Goal: Task Accomplishment & Management: Use online tool/utility

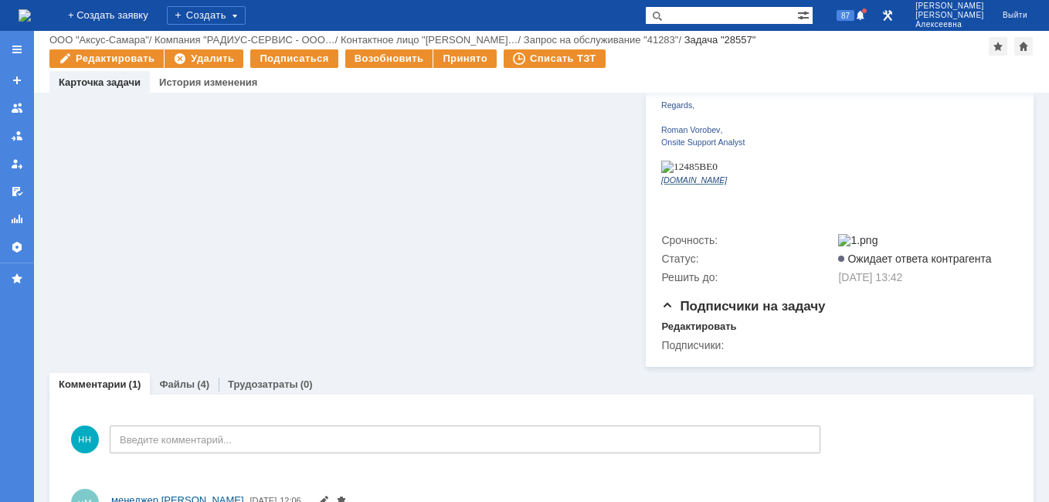
scroll to position [394, 0]
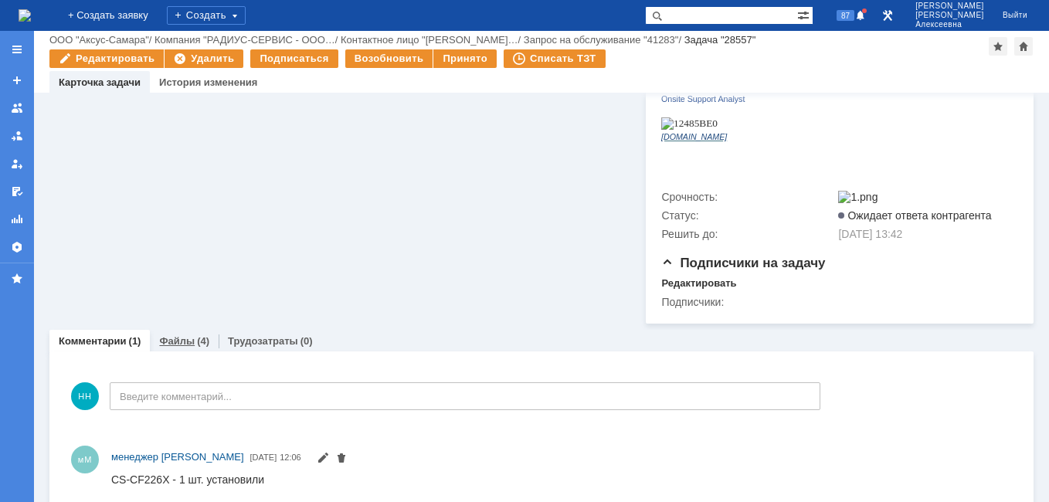
click at [177, 335] on link "Файлы" at bounding box center [177, 341] width 36 height 12
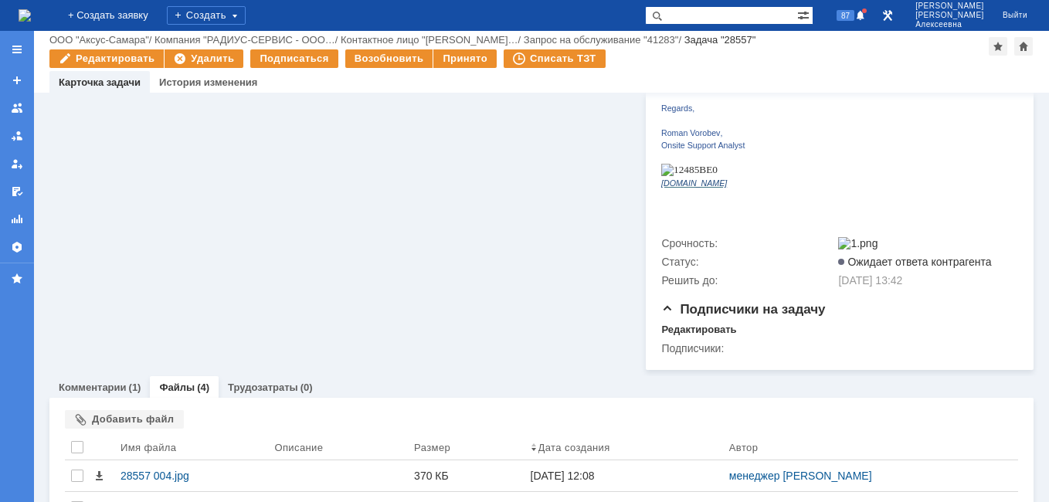
scroll to position [394, 0]
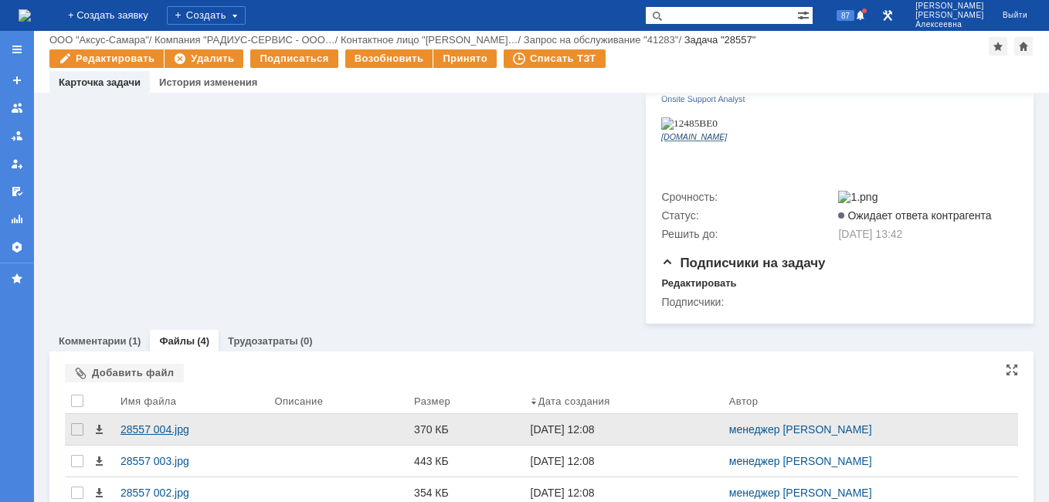
click at [151, 423] on div "28557 004.jpg" at bounding box center [190, 429] width 141 height 12
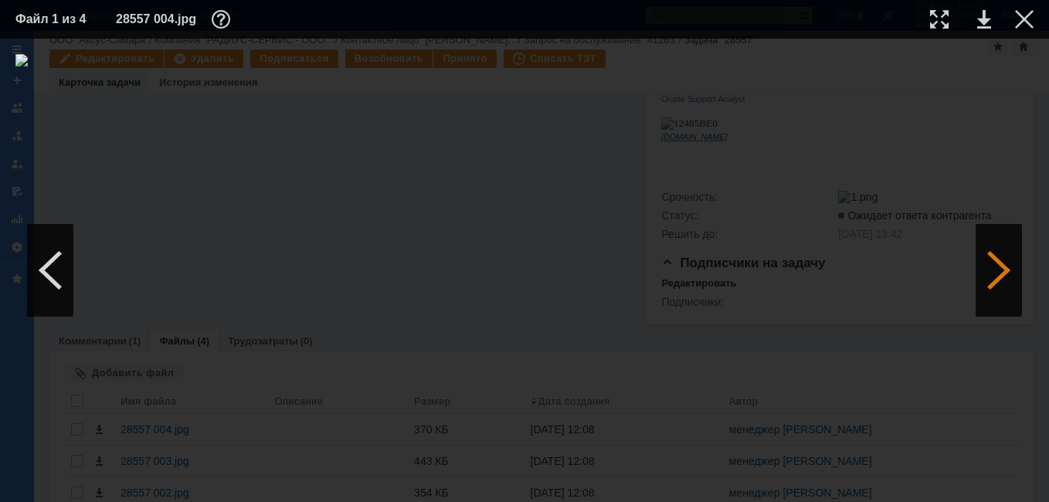
click at [998, 265] on div at bounding box center [998, 270] width 46 height 93
click at [998, 264] on div at bounding box center [998, 270] width 46 height 93
click at [987, 20] on link at bounding box center [984, 19] width 14 height 19
click at [1029, 13] on div at bounding box center [1024, 19] width 19 height 19
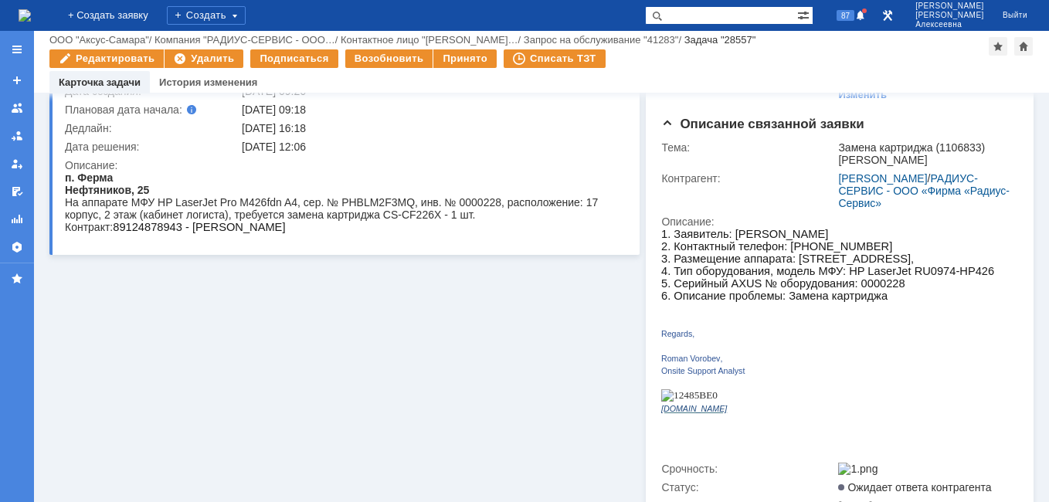
scroll to position [85, 0]
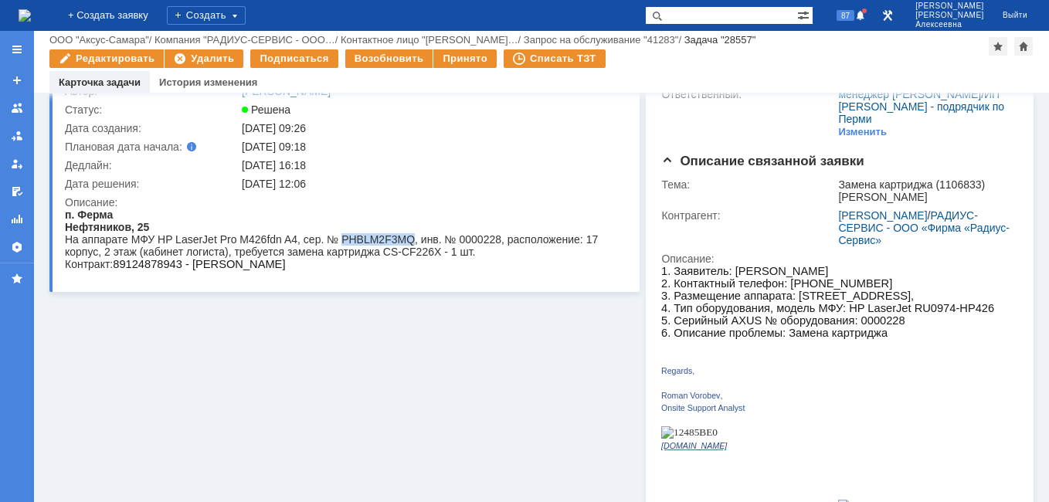
drag, startPoint x: 409, startPoint y: 241, endPoint x: 340, endPoint y: 241, distance: 69.5
click at [340, 241] on div "На аппарате МФУ HP LaserJet Pro M426fdn A4, сер. № PHBLM2F3MQ, инв. № 0000228, …" at bounding box center [339, 245] width 549 height 25
copy div "PHBLM2F3MQ"
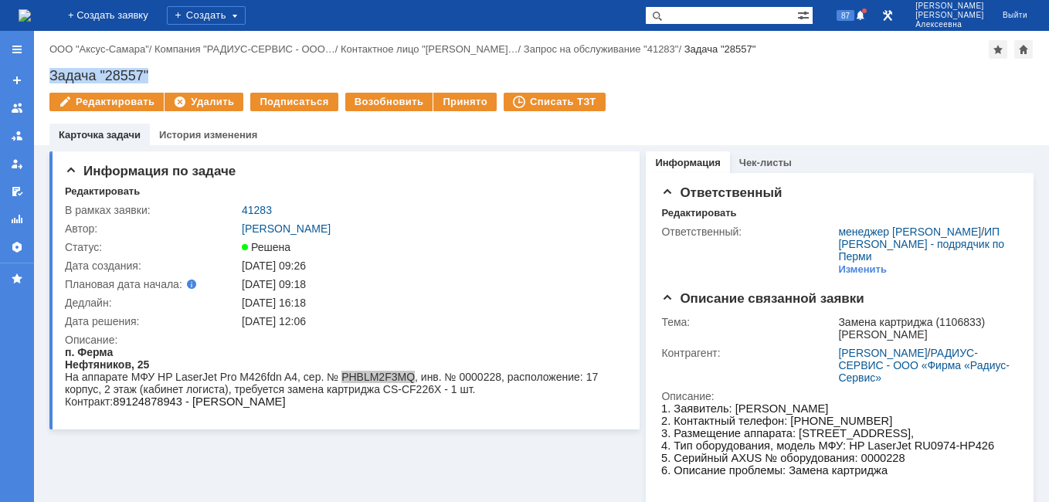
drag, startPoint x: 151, startPoint y: 72, endPoint x: 47, endPoint y: 74, distance: 104.3
click at [47, 74] on div "Назад | ООО "Аксус-Самара" / Компания "РАДИУС-СЕРВИС - ООО… / Контактное лицо "…" at bounding box center [541, 88] width 1015 height 114
copy div "Задача "28557""
drag, startPoint x: 275, startPoint y: 208, endPoint x: 240, endPoint y: 213, distance: 35.2
click at [240, 213] on td "41283" at bounding box center [430, 210] width 383 height 19
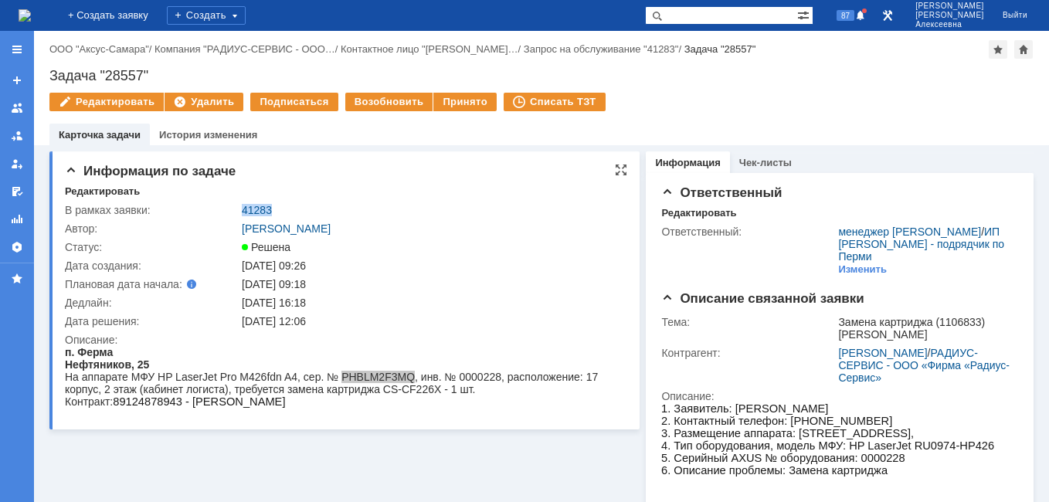
copy link "41283"
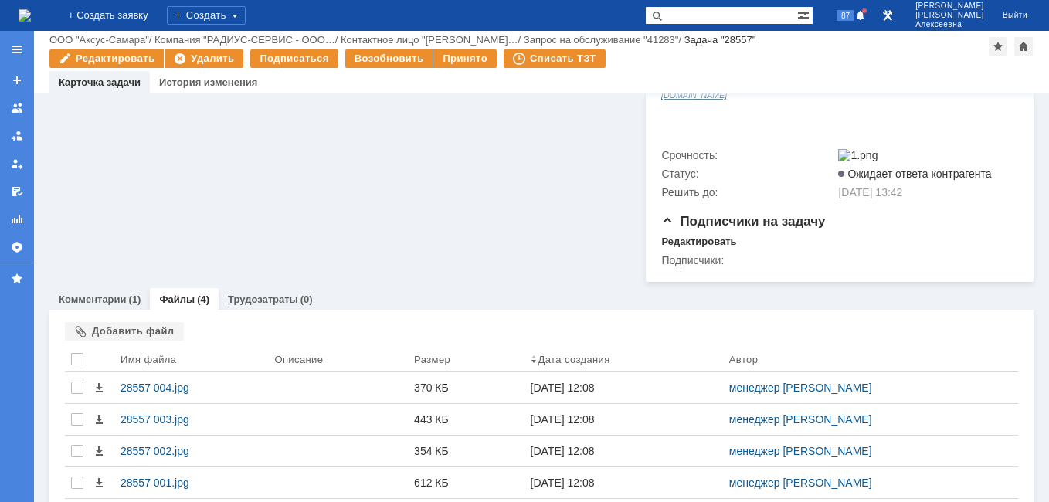
scroll to position [457, 0]
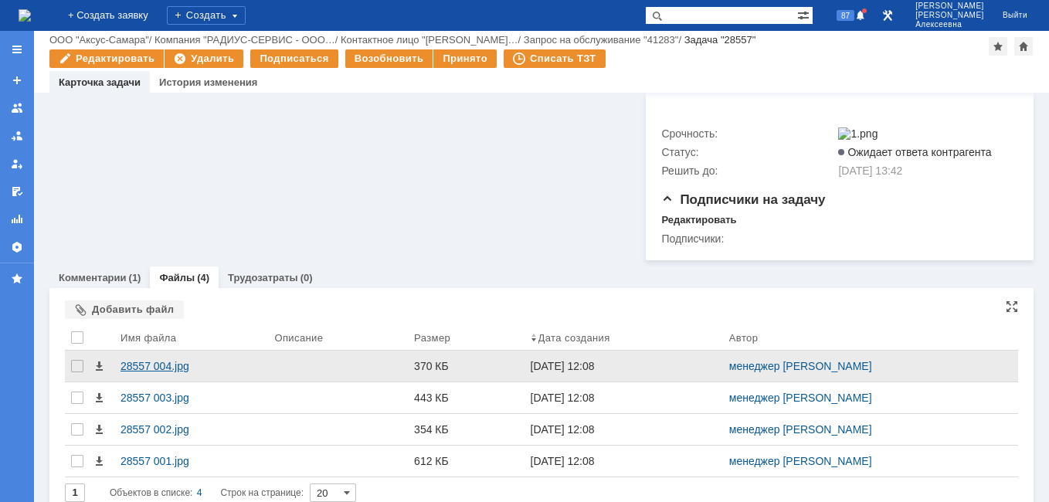
click at [178, 360] on div "28557 004.jpg" at bounding box center [190, 366] width 141 height 12
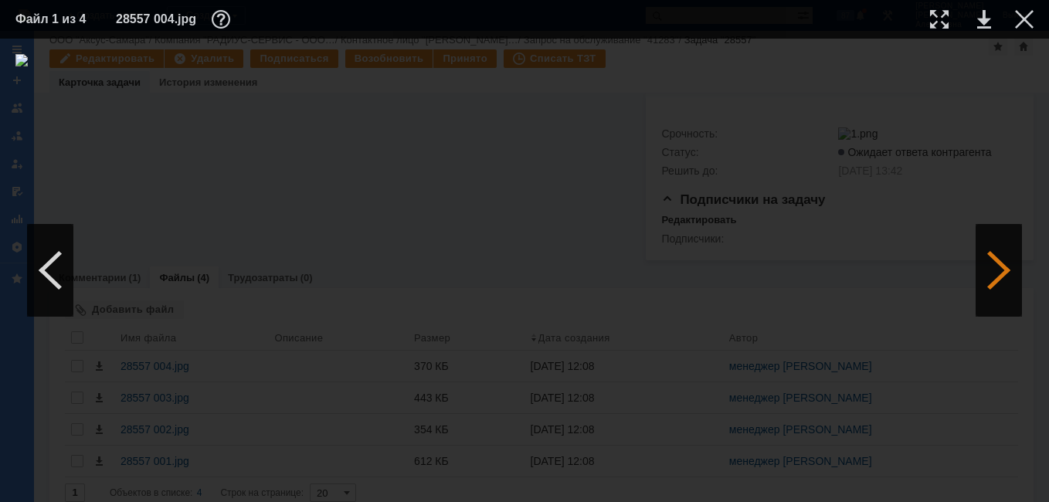
click at [1011, 260] on div at bounding box center [998, 270] width 46 height 93
click at [986, 16] on link at bounding box center [984, 19] width 14 height 19
drag, startPoint x: 1039, startPoint y: 17, endPoint x: 1031, endPoint y: 20, distance: 9.0
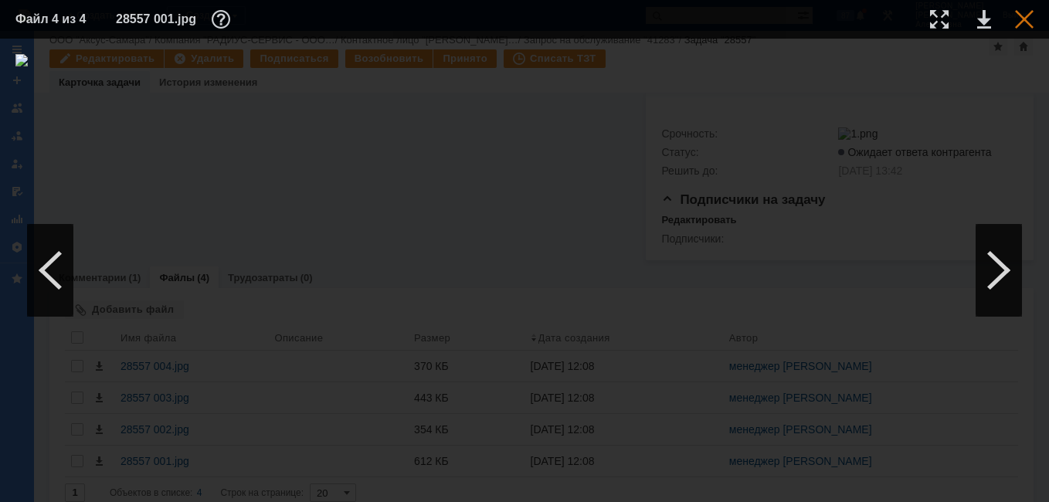
click at [1039, 18] on table "Файл 4 из 4 28557 001.jpg" at bounding box center [524, 19] width 1049 height 39
click at [1025, 16] on div at bounding box center [1024, 19] width 19 height 19
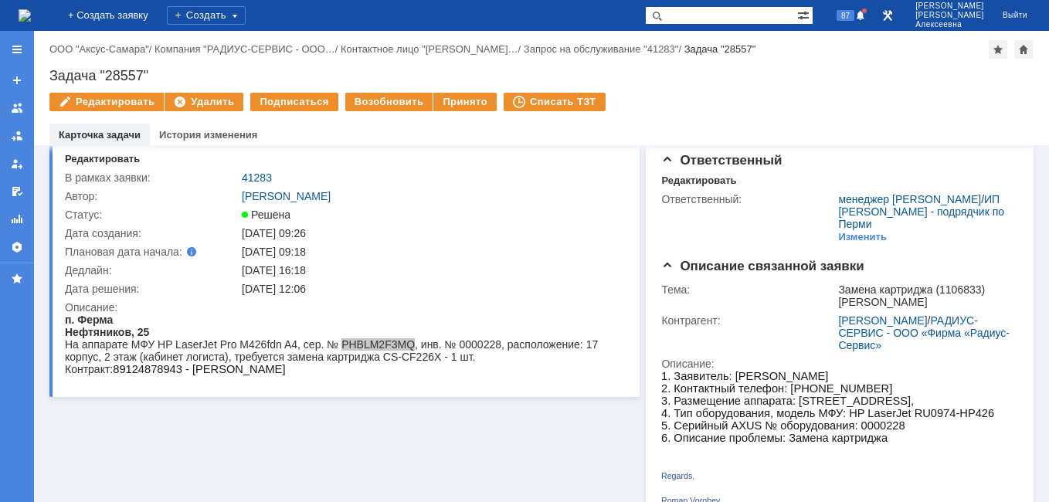
scroll to position [0, 0]
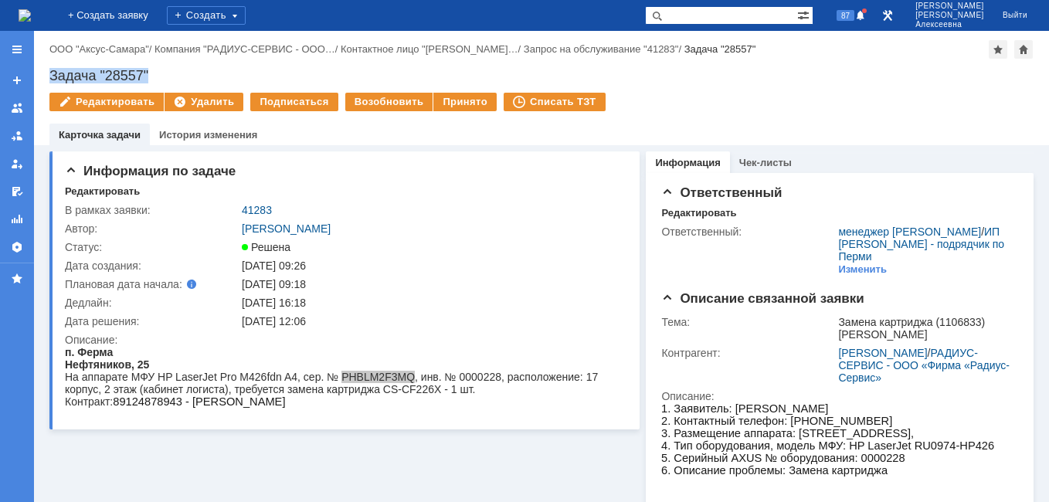
drag, startPoint x: 139, startPoint y: 80, endPoint x: 52, endPoint y: 77, distance: 87.3
click at [52, 77] on div "Задача "28557"" at bounding box center [541, 75] width 984 height 15
copy div "Задача "28557""
click at [251, 212] on link "41283" at bounding box center [257, 210] width 30 height 12
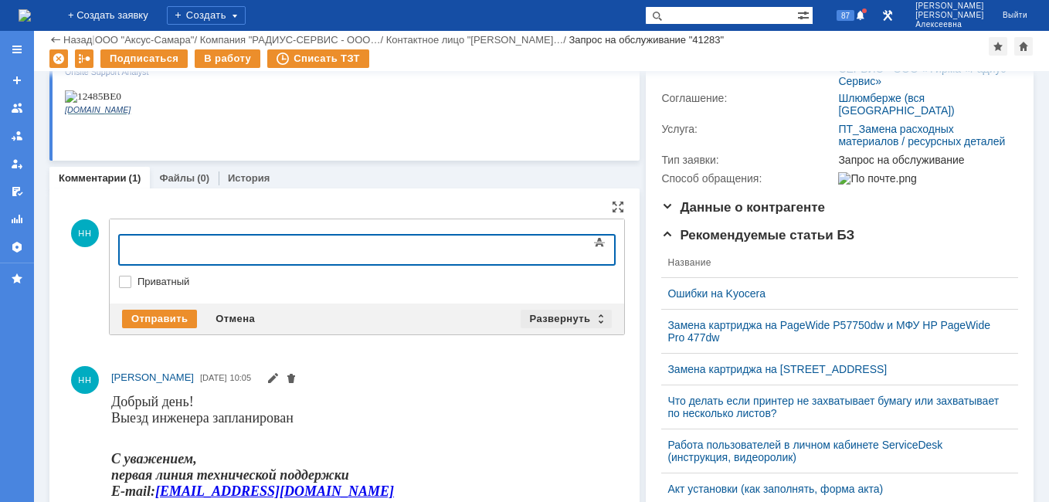
click at [599, 320] on div "Развернуть" at bounding box center [566, 319] width 92 height 19
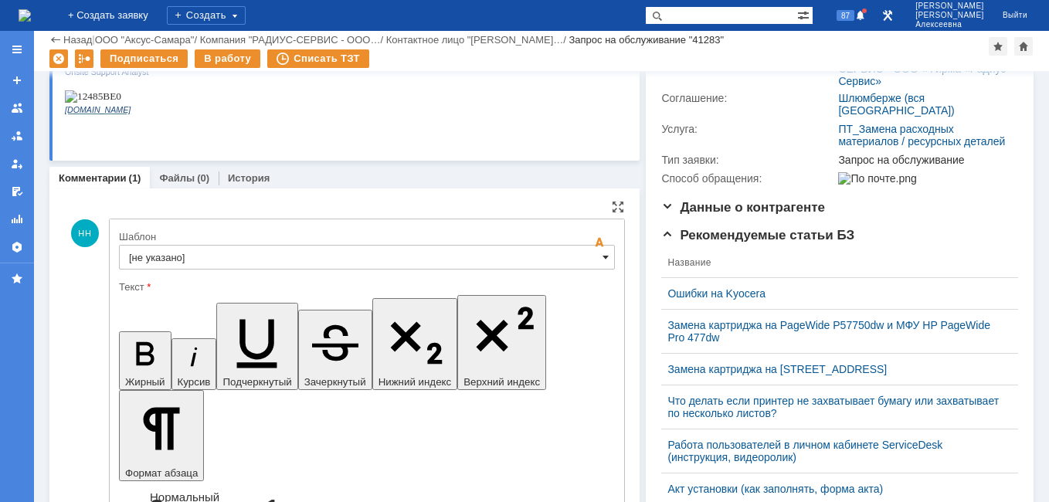
click at [602, 256] on span at bounding box center [605, 257] width 6 height 12
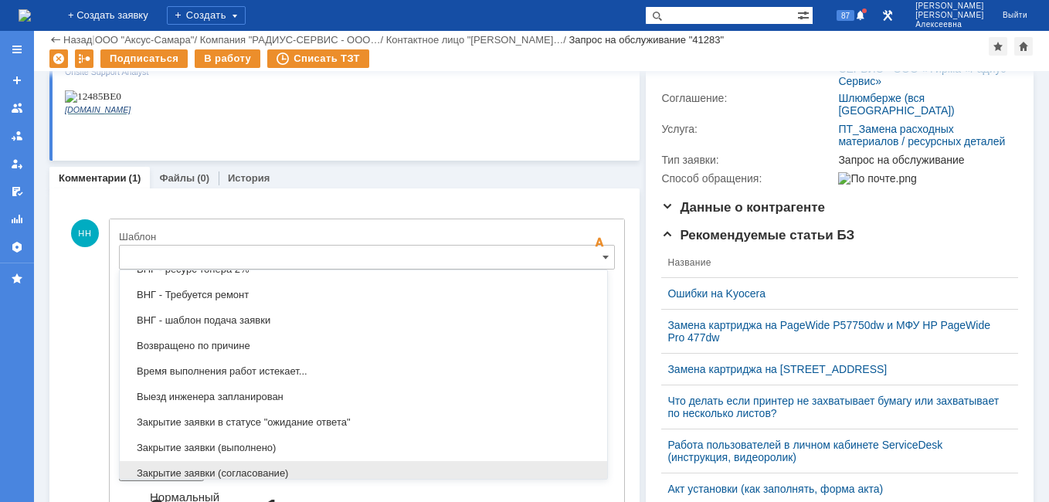
scroll to position [685, 0]
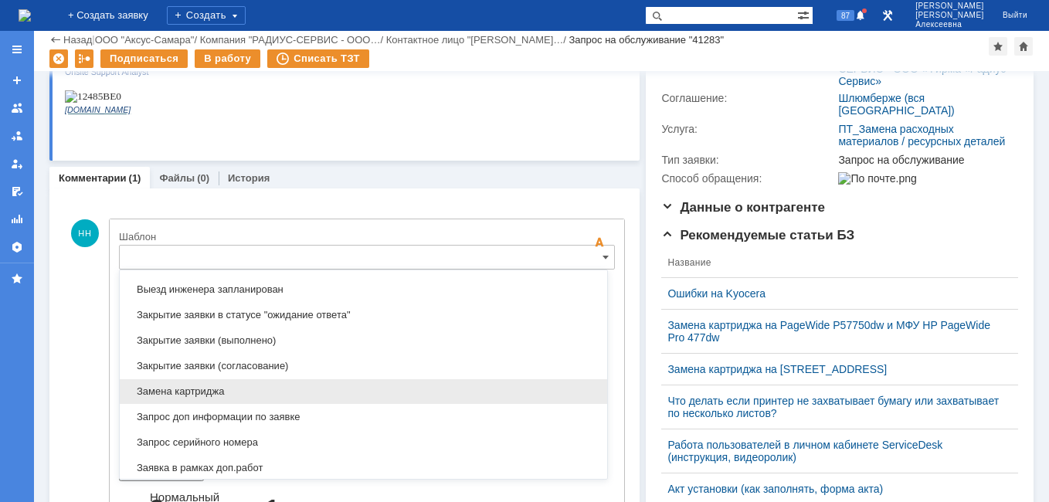
drag, startPoint x: 196, startPoint y: 391, endPoint x: 76, endPoint y: 49, distance: 362.4
click at [196, 391] on span "Замена картриджа" at bounding box center [363, 391] width 469 height 12
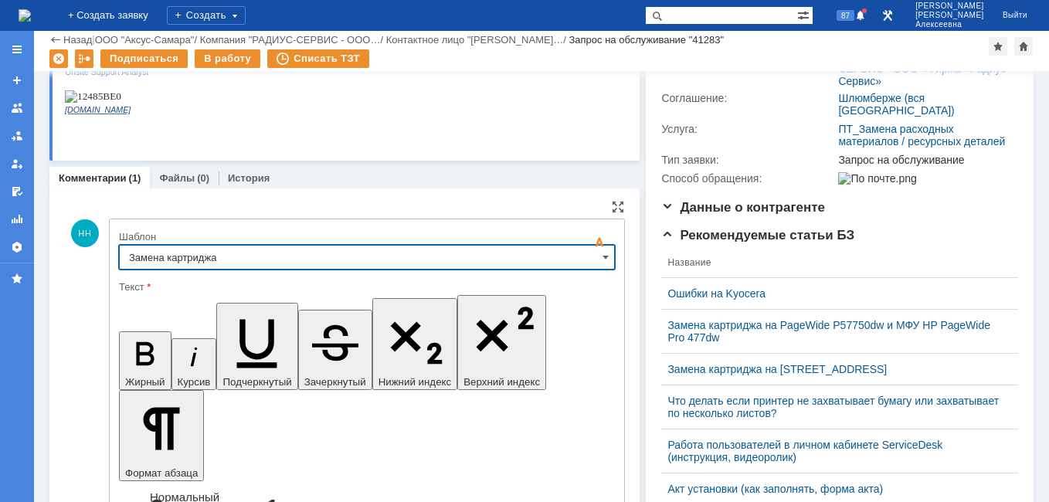
type input "Замена картриджа"
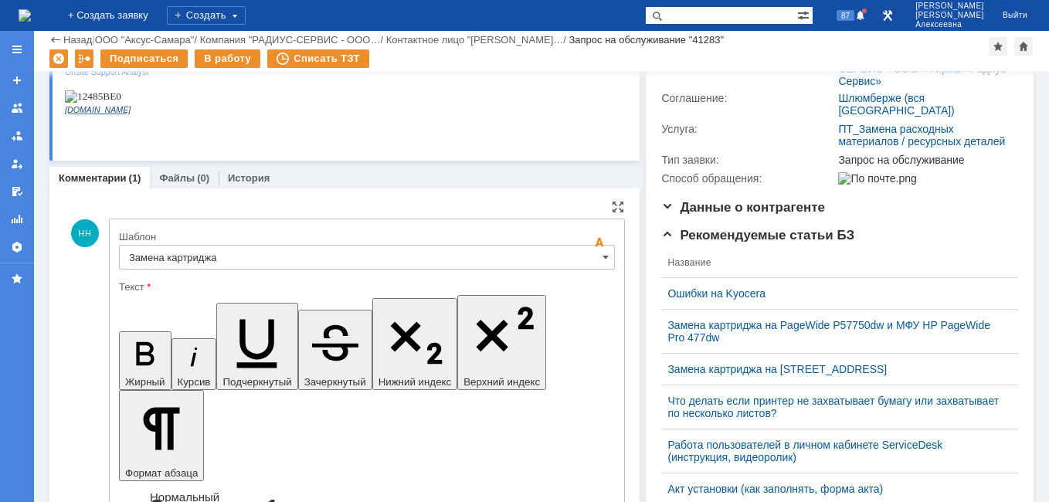
drag, startPoint x: 541, startPoint y: 3871, endPoint x: 343, endPoint y: 3849, distance: 199.7
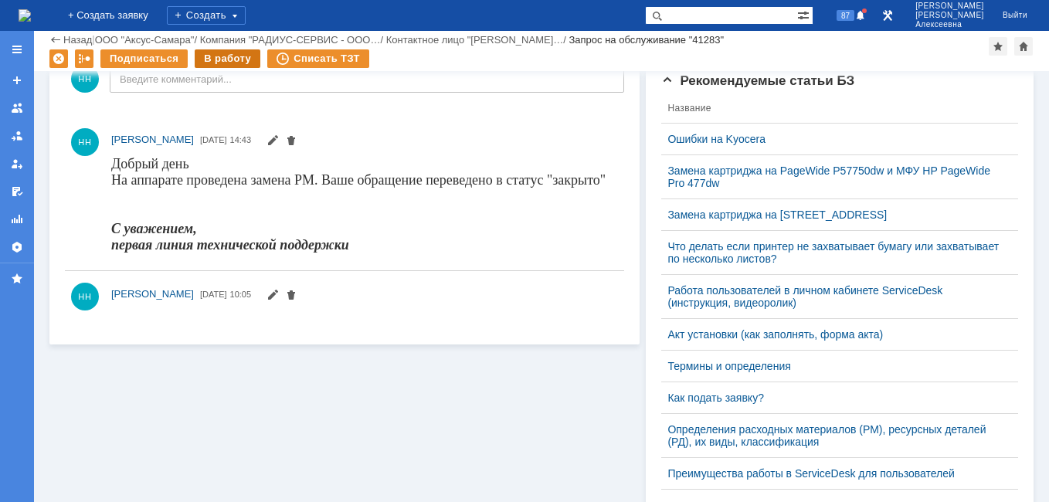
scroll to position [0, 0]
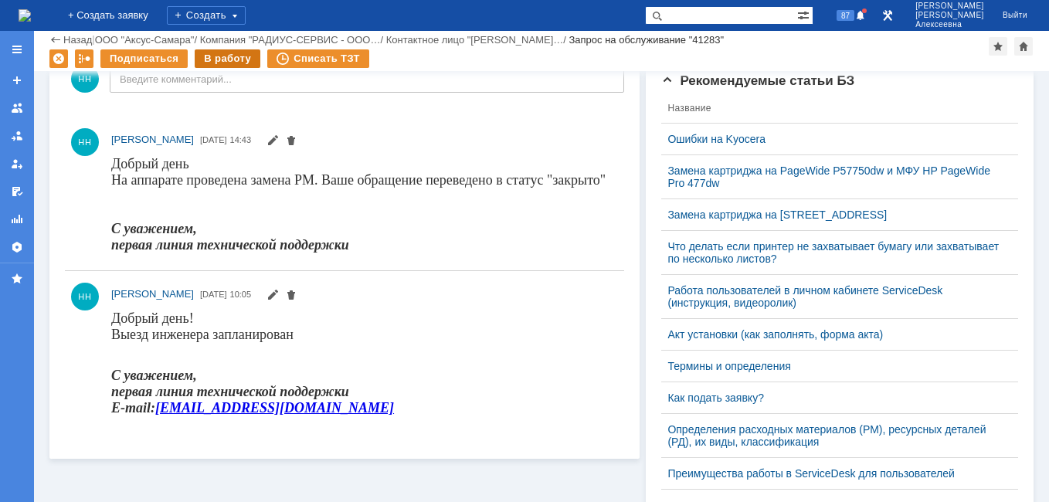
click at [220, 56] on div "В работу" at bounding box center [228, 58] width 66 height 19
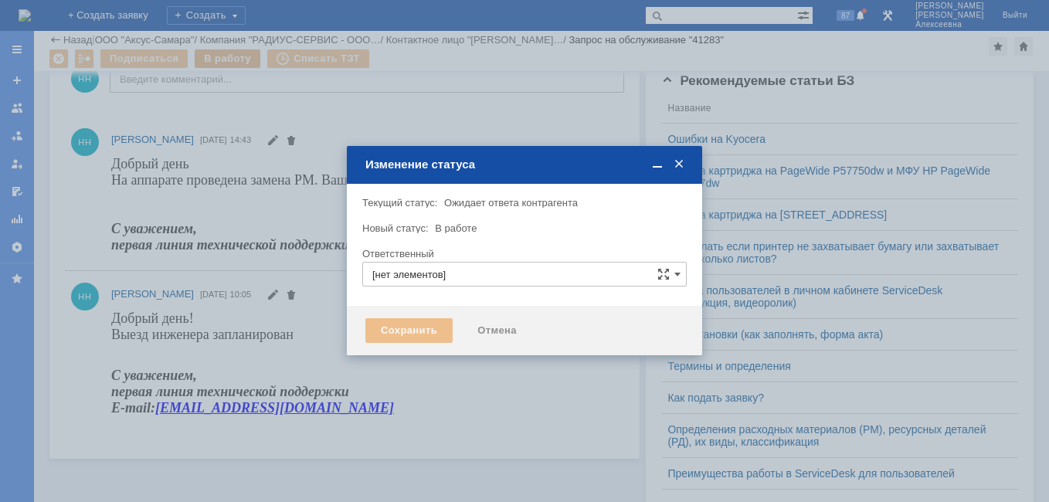
type input "[PERSON_NAME]"
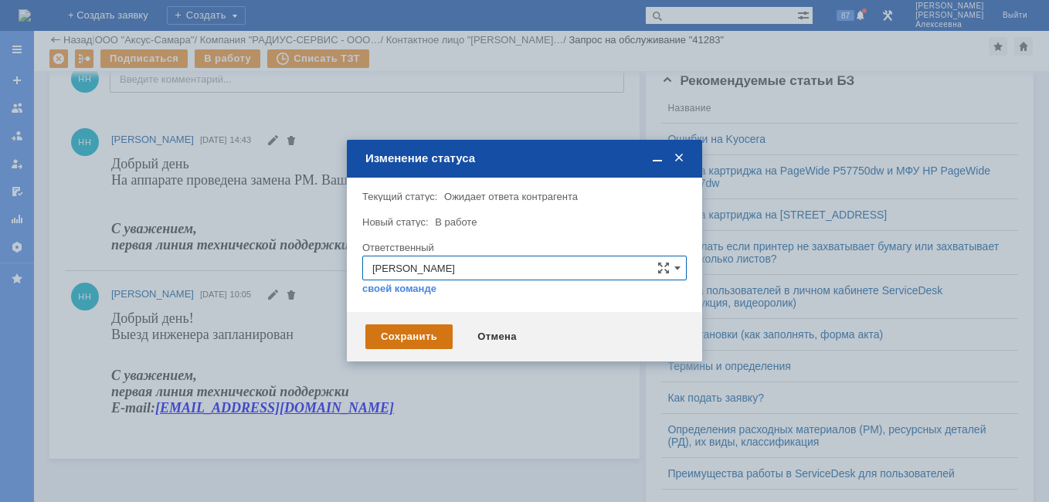
click at [434, 327] on div "Сохранить" at bounding box center [408, 336] width 87 height 25
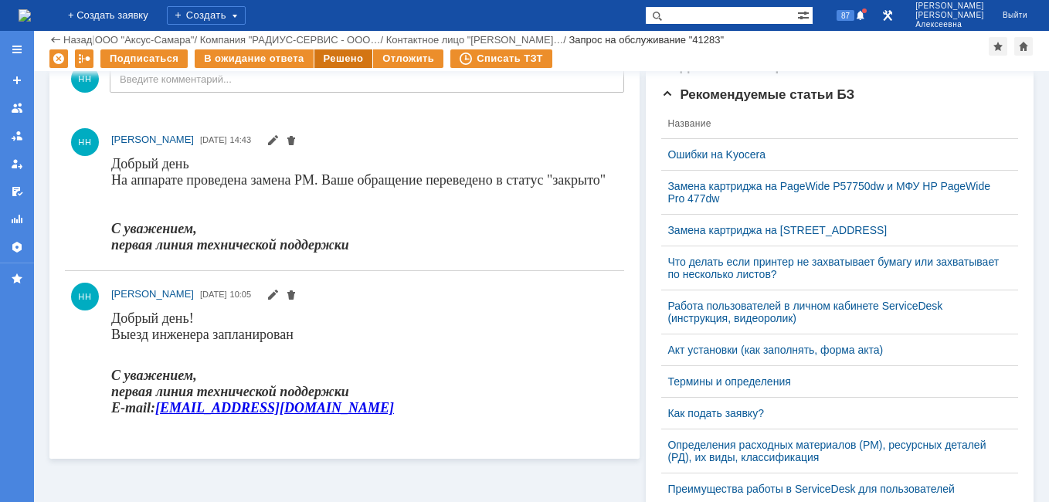
click at [338, 63] on div "Решено" at bounding box center [343, 58] width 59 height 19
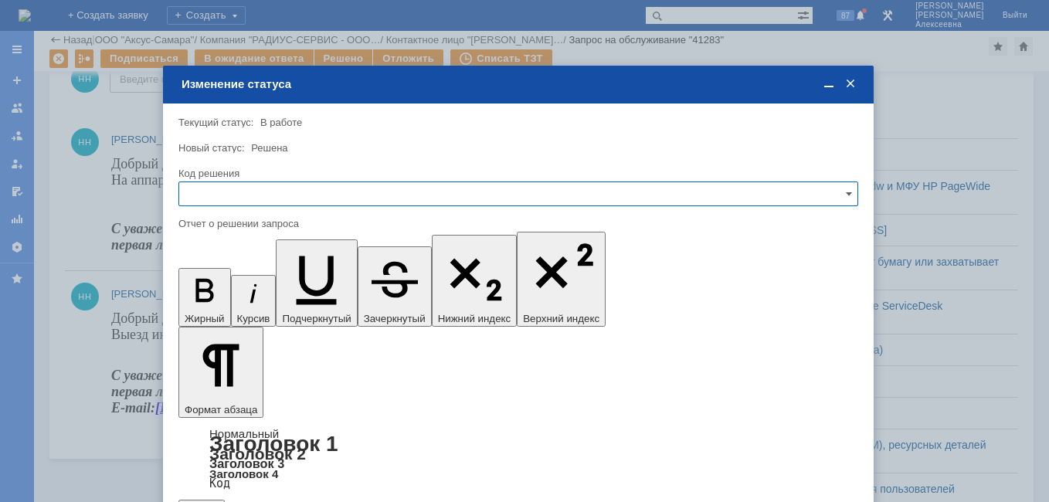
click at [822, 190] on input "text" at bounding box center [518, 193] width 680 height 25
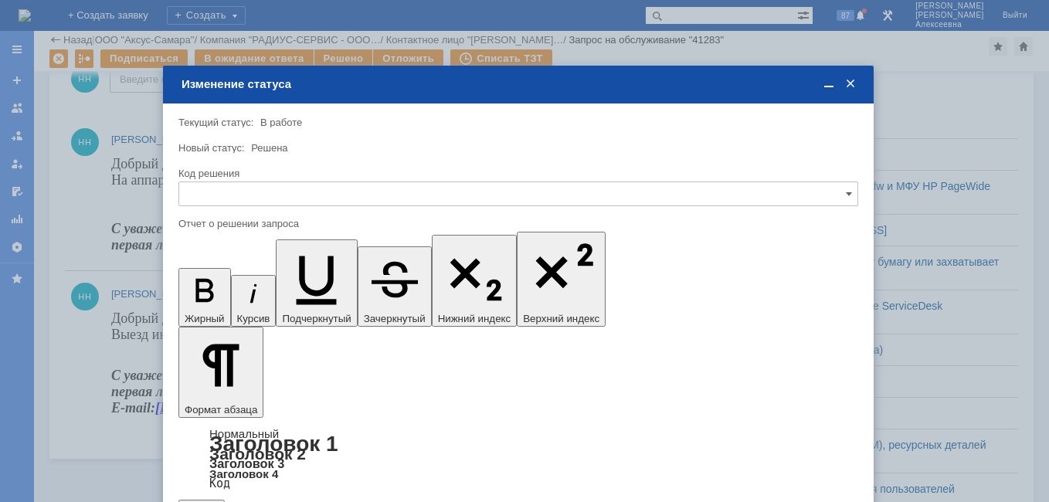
click at [230, 301] on span "Решено" at bounding box center [517, 299] width 659 height 12
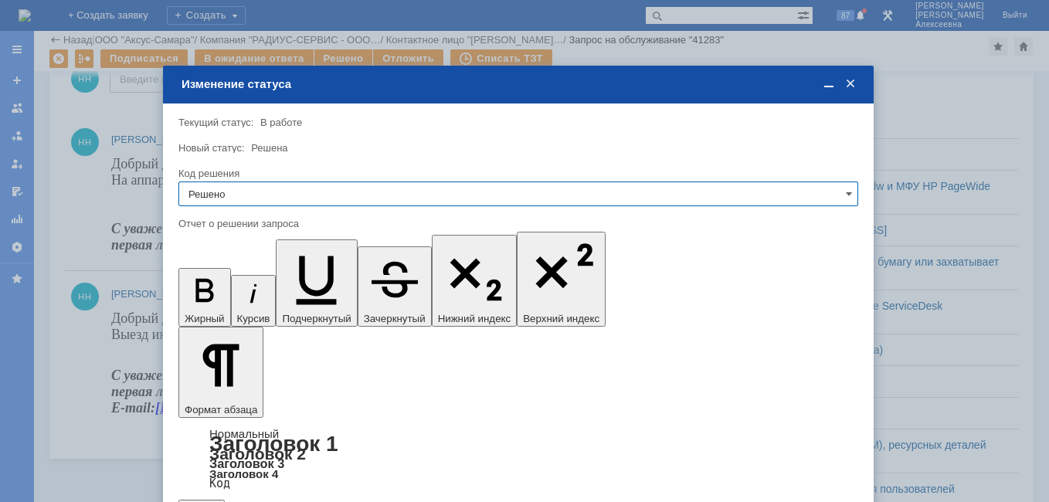
type input "Решено"
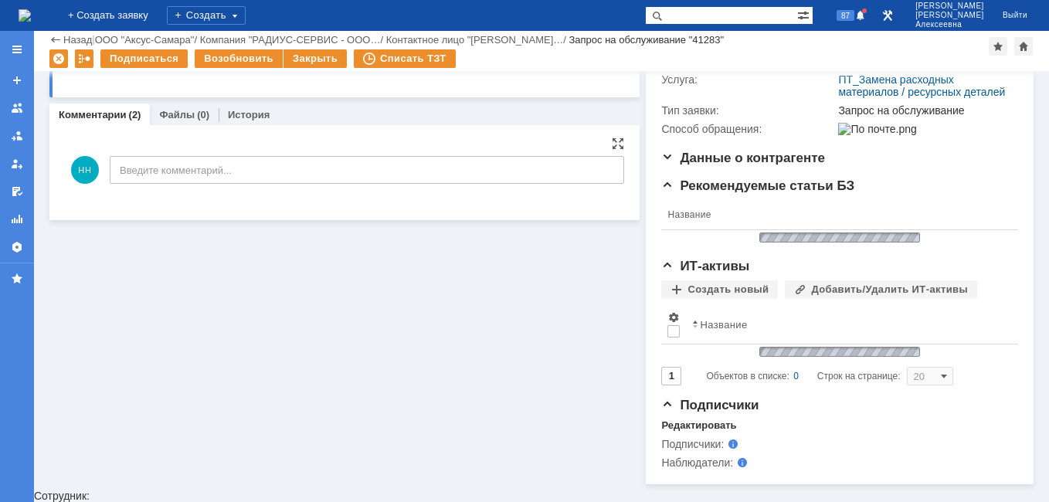
scroll to position [266, 0]
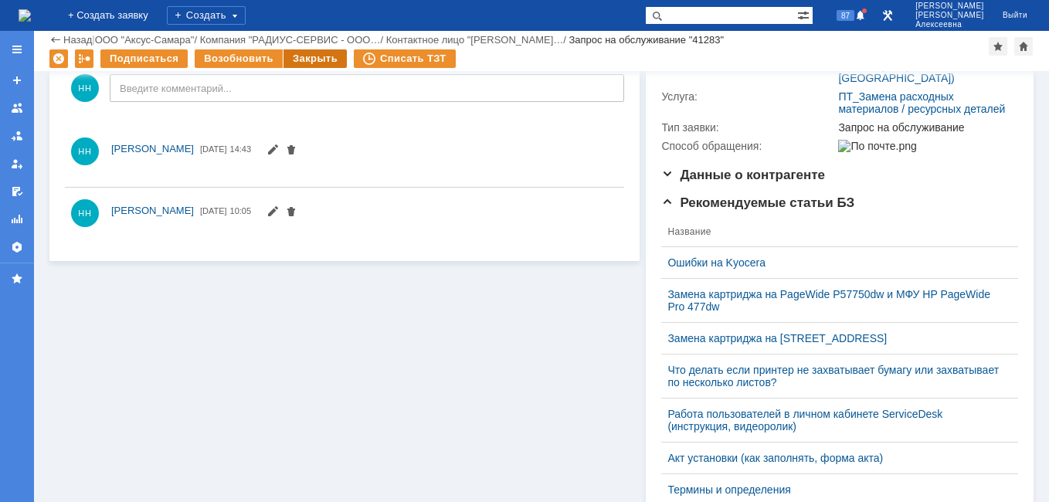
click at [313, 63] on div "Закрыть" at bounding box center [314, 58] width 63 height 19
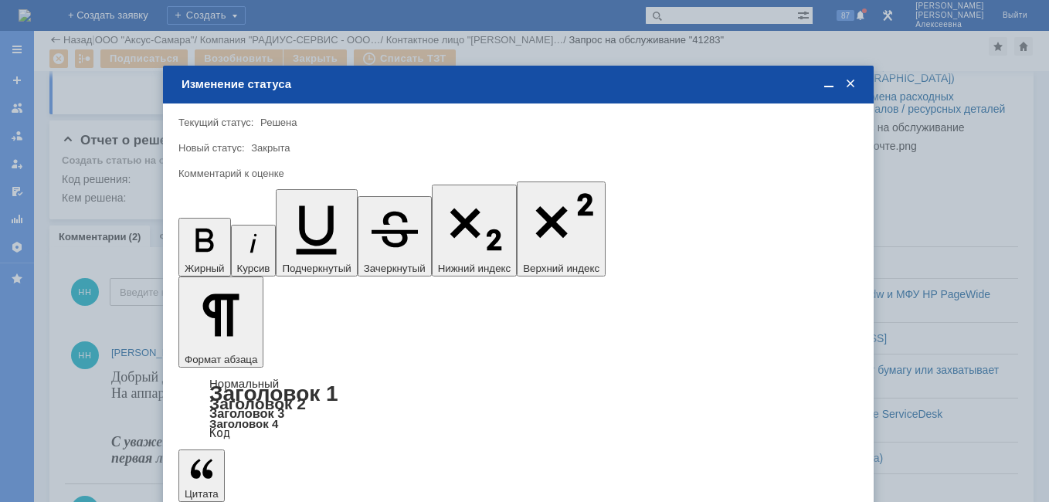
scroll to position [0, 0]
